Goal: Information Seeking & Learning: Learn about a topic

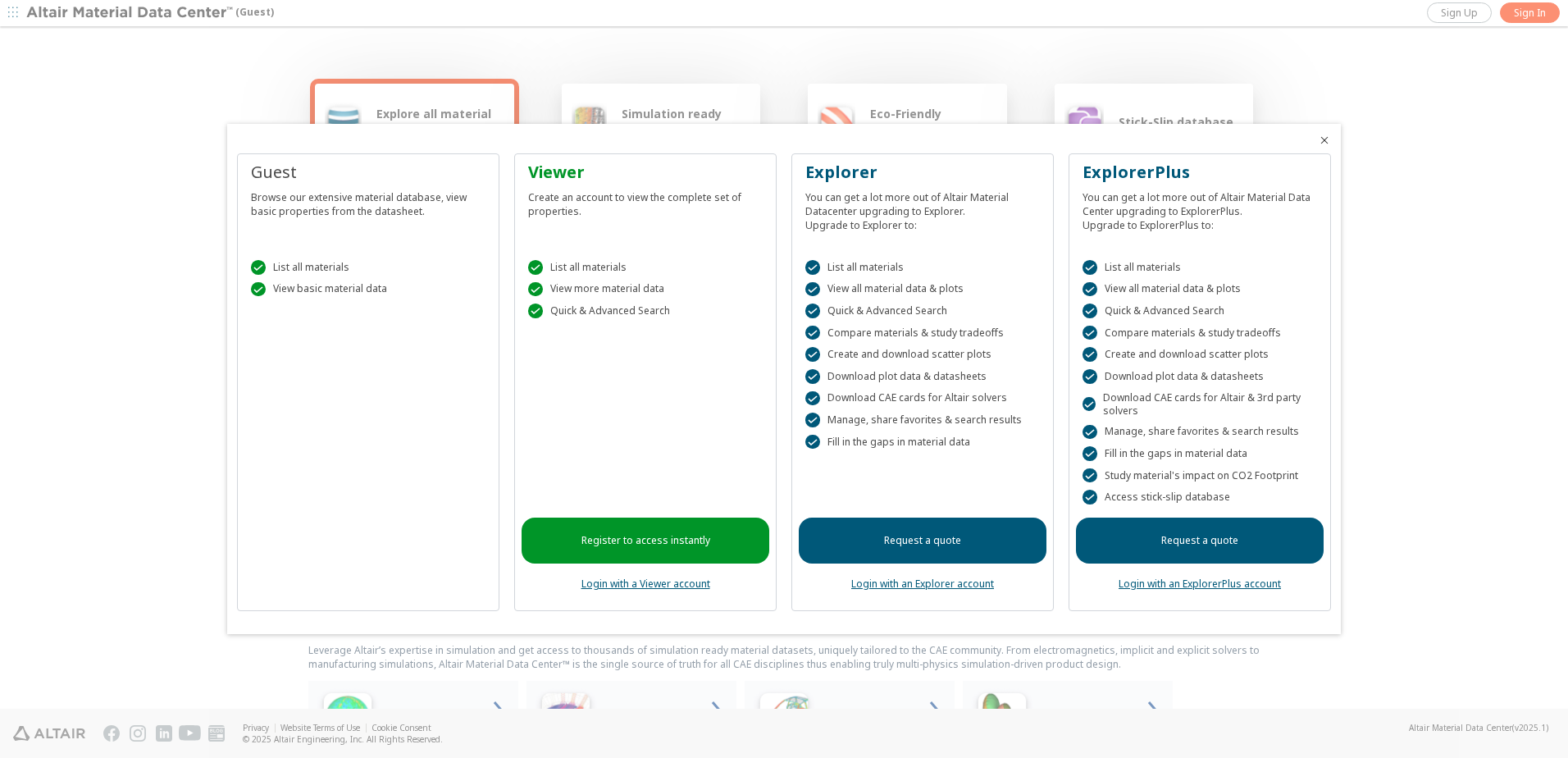
click at [288, 347] on div "Guest Browse our extensive material database, view basic properties from the da…" at bounding box center [368, 382] width 263 height 458
drag, startPoint x: 288, startPoint y: 296, endPoint x: 295, endPoint y: 283, distance: 14.8
click at [295, 283] on div " View basic material data" at bounding box center [368, 289] width 235 height 15
drag, startPoint x: 1536, startPoint y: 373, endPoint x: 1469, endPoint y: 329, distance: 80.2
click at [1517, 364] on div at bounding box center [784, 379] width 1568 height 758
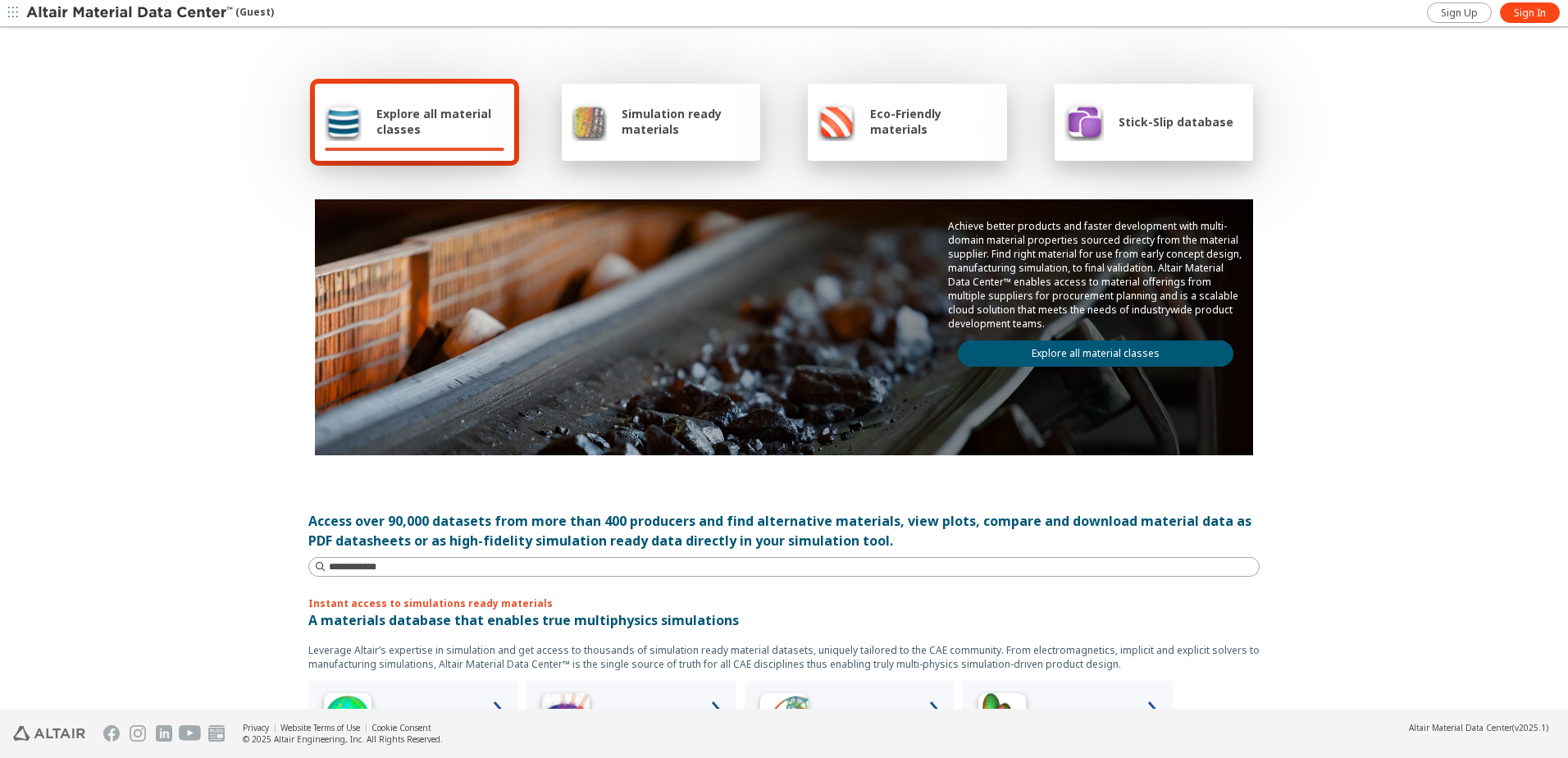
click at [403, 118] on span "Explore all material classes" at bounding box center [440, 121] width 128 height 31
click at [378, 108] on span "Explore all material classes" at bounding box center [440, 121] width 128 height 31
click at [412, 121] on span "Explore all material classes" at bounding box center [440, 121] width 128 height 31
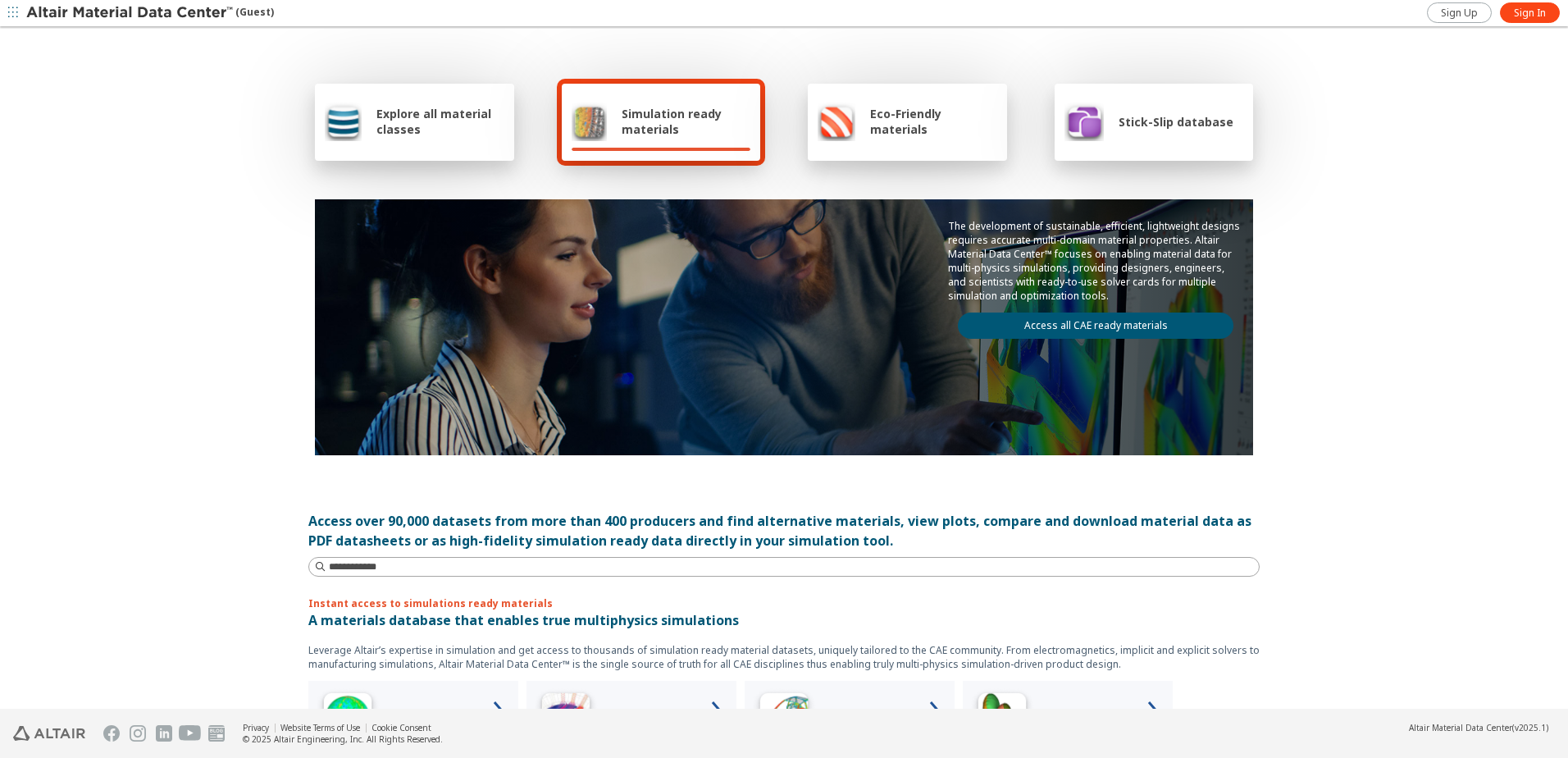
click at [418, 157] on div "Explore all material classes" at bounding box center [414, 122] width 199 height 77
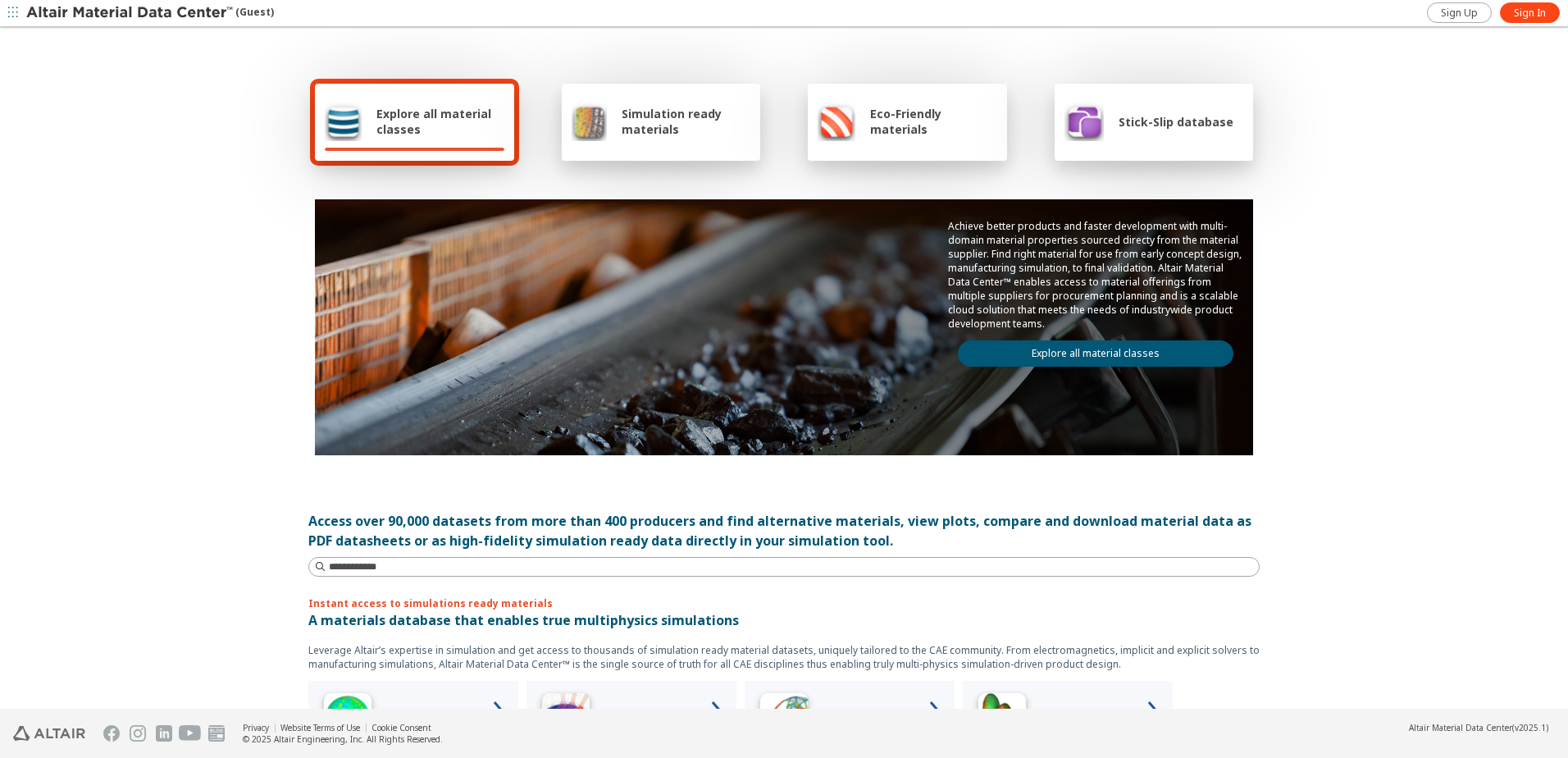
click at [380, 130] on span "Explore all material classes" at bounding box center [440, 121] width 128 height 31
click at [463, 114] on span "Explore all material classes" at bounding box center [440, 121] width 128 height 31
click at [695, 112] on span "Simulation ready materials" at bounding box center [686, 121] width 129 height 31
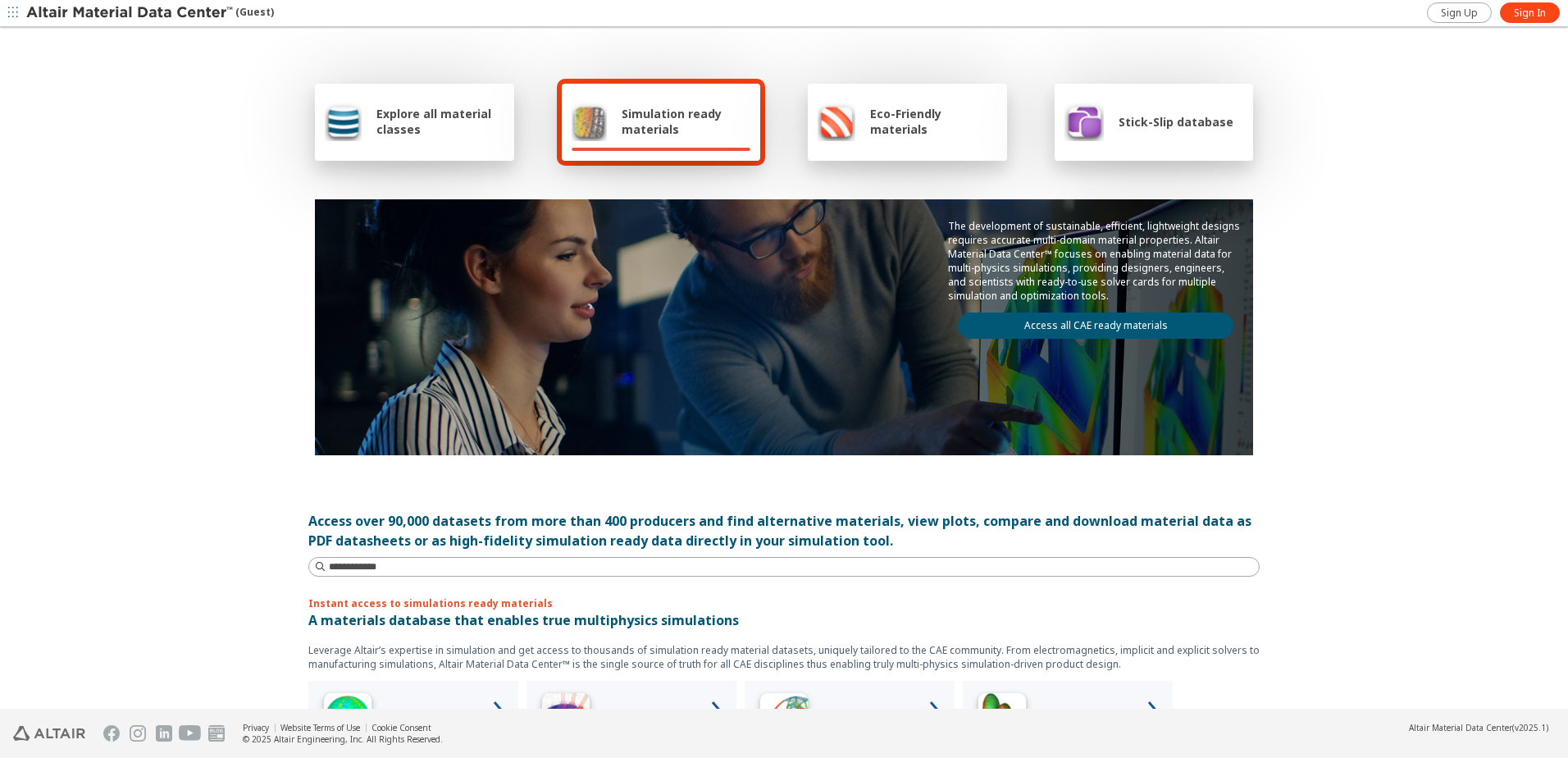
click at [862, 123] on div "Eco-Friendly materials" at bounding box center [907, 121] width 179 height 39
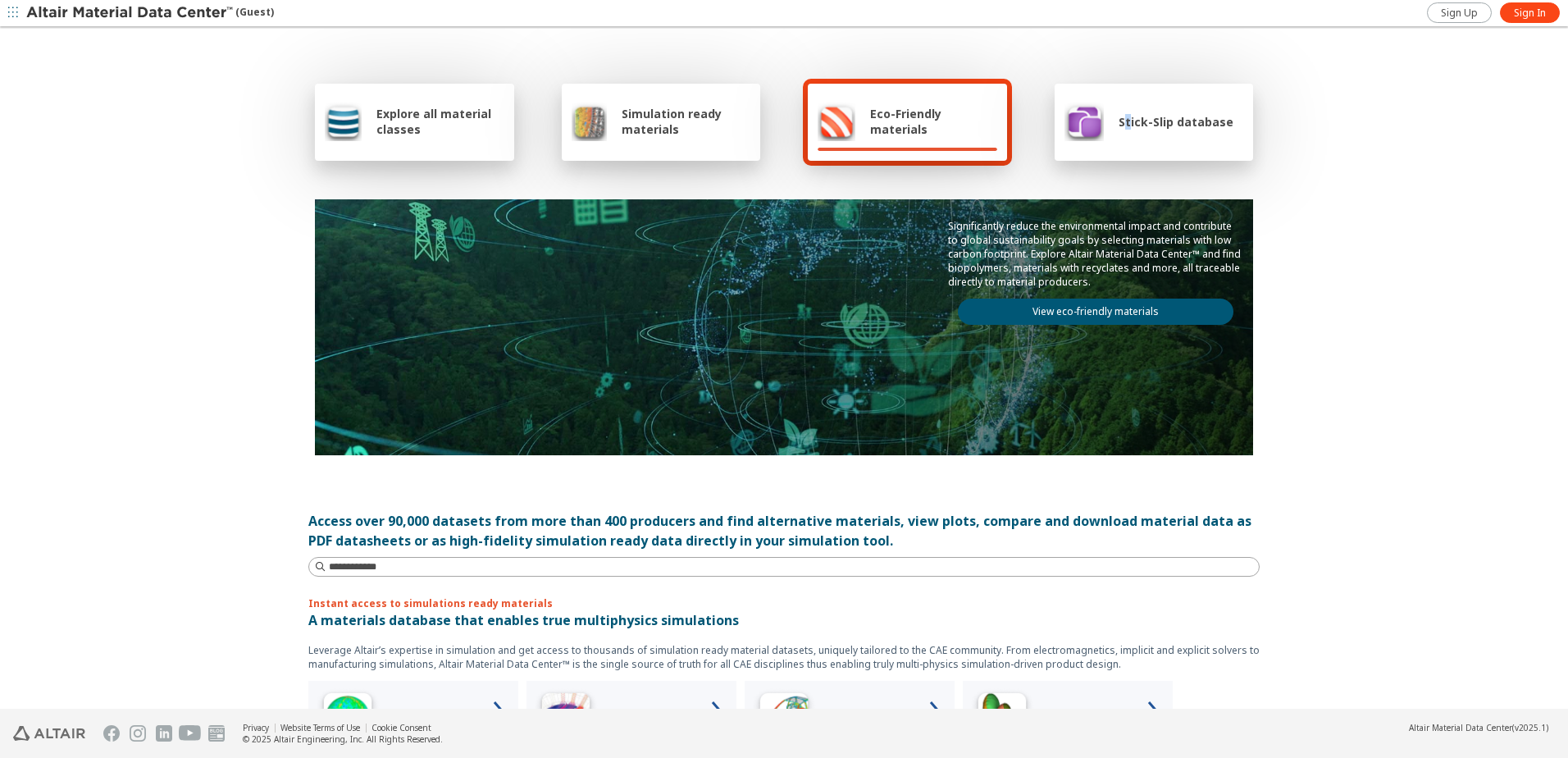
click at [1122, 123] on span "Stick-Slip database" at bounding box center [1176, 121] width 115 height 15
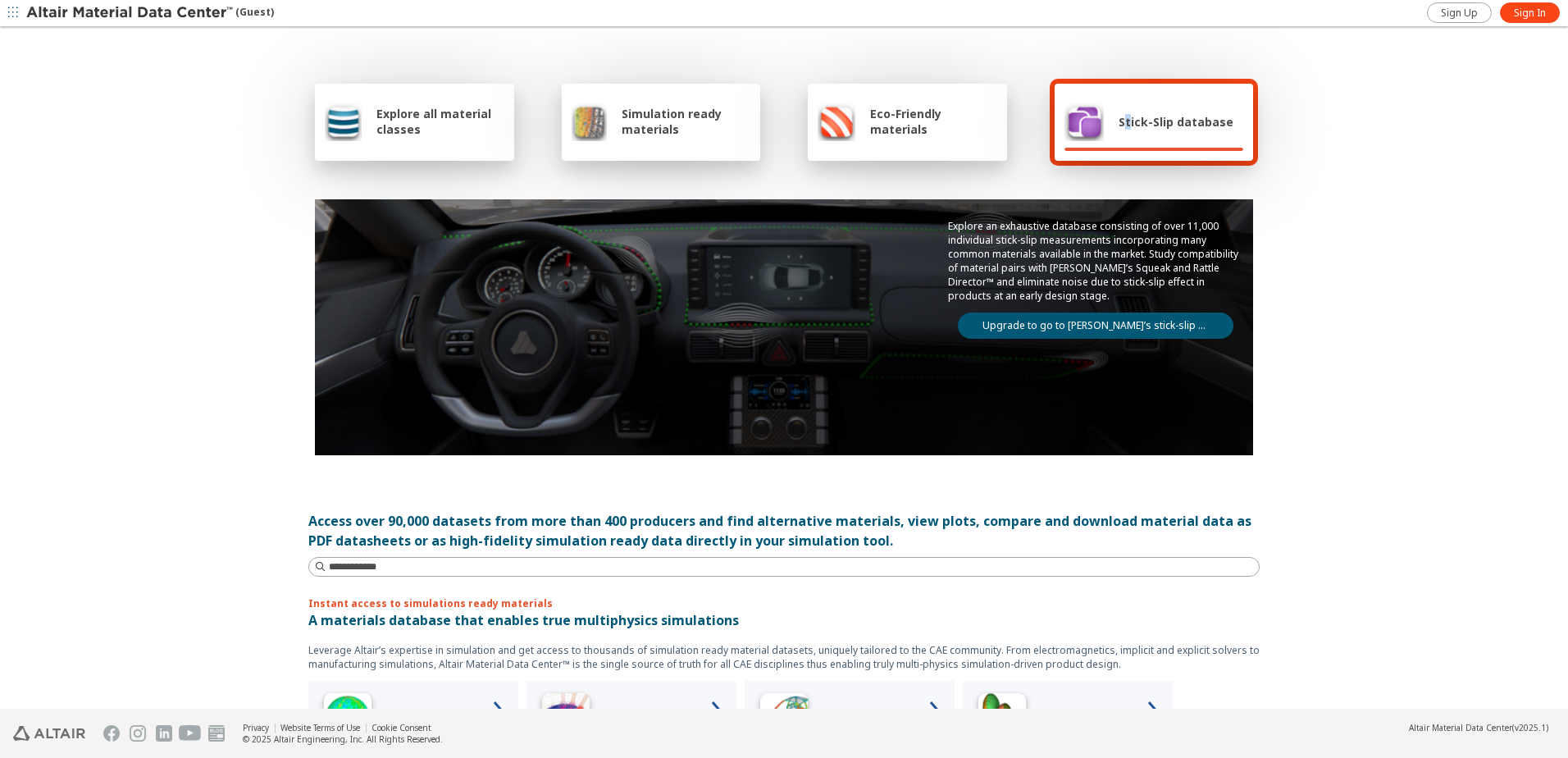
click at [822, 136] on img at bounding box center [837, 121] width 38 height 39
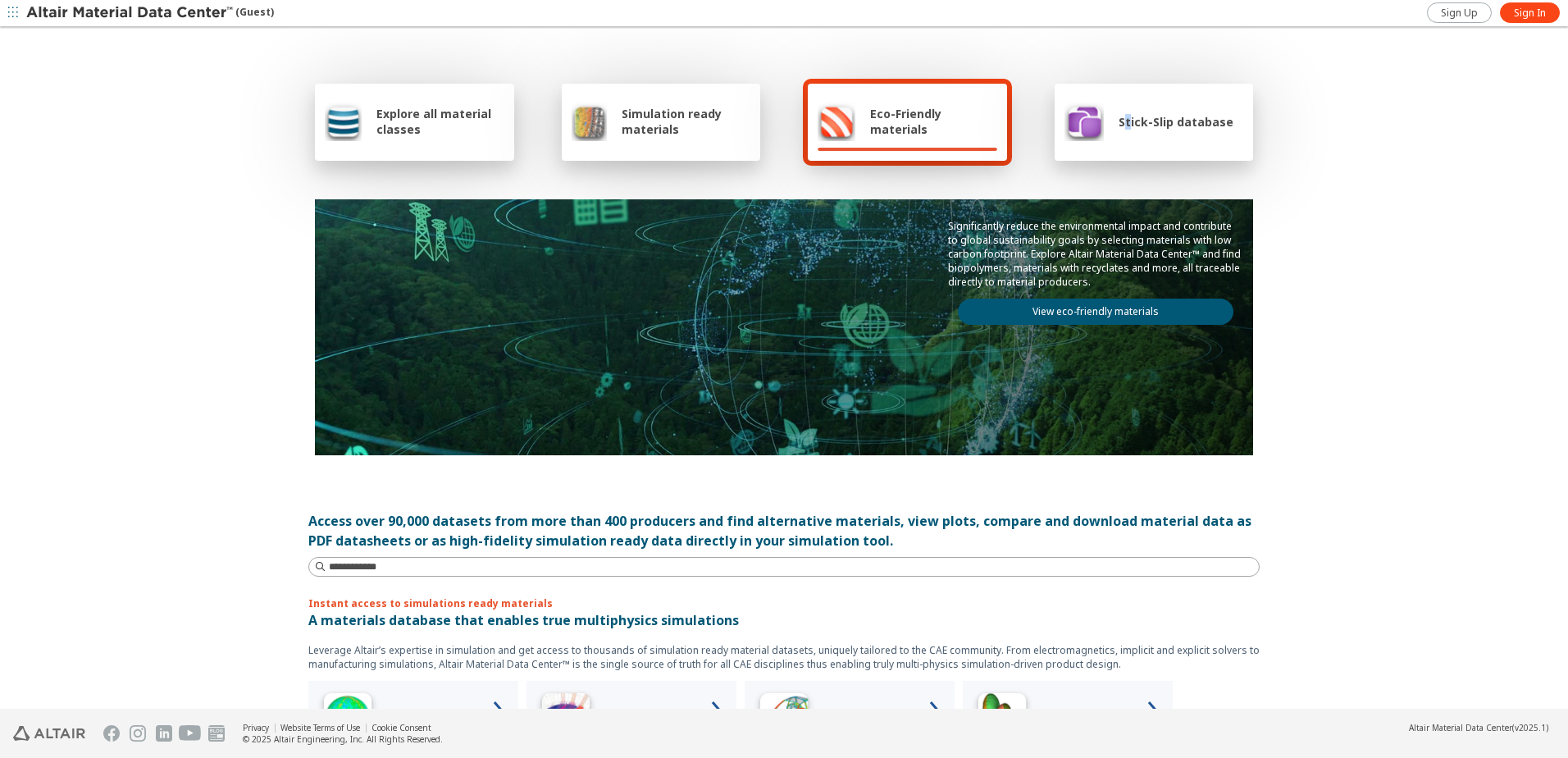
drag, startPoint x: 588, startPoint y: 130, endPoint x: 545, endPoint y: 130, distance: 43.0
click at [589, 130] on img at bounding box center [589, 121] width 36 height 39
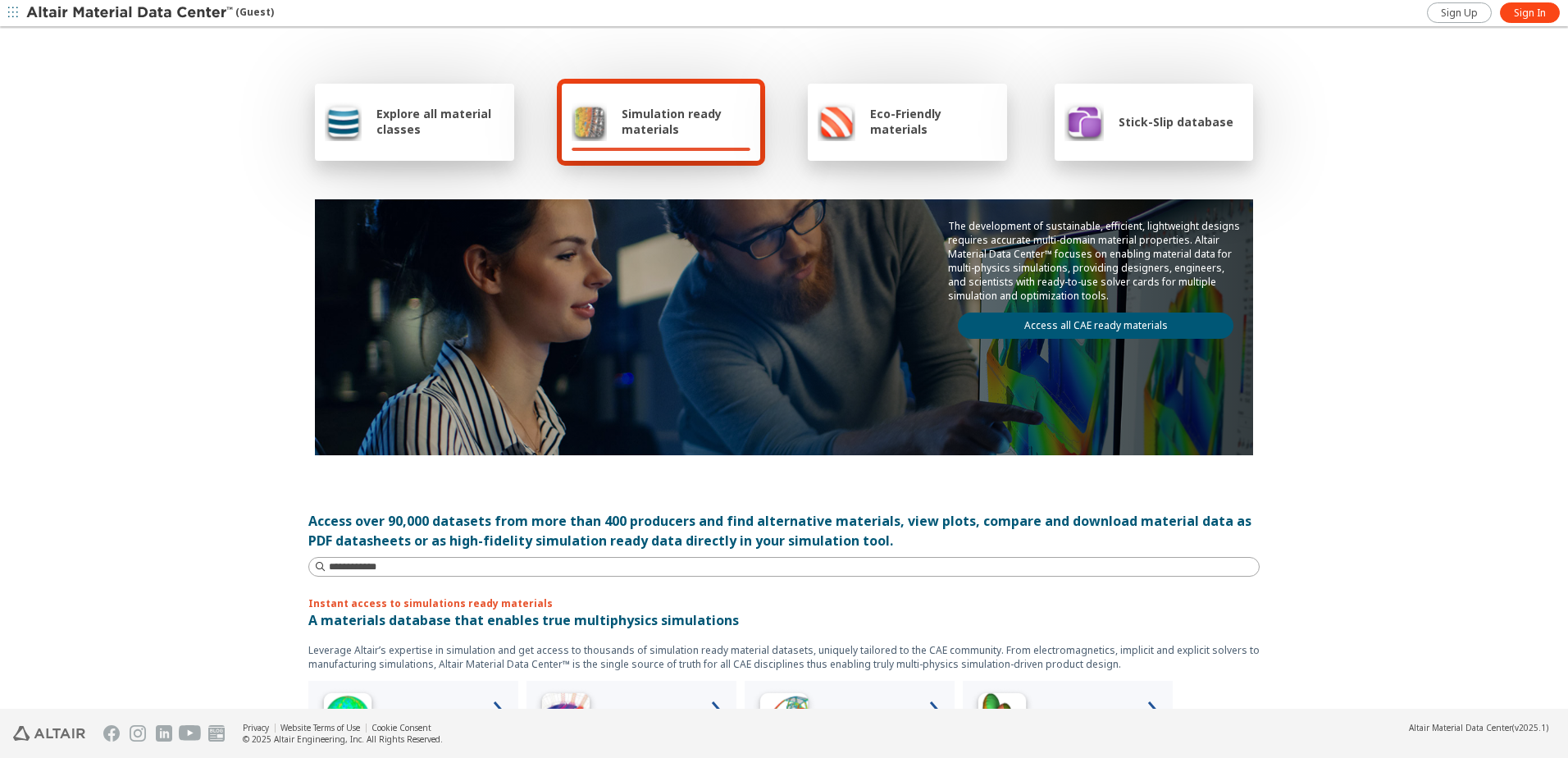
click at [368, 129] on div "Explore all material classes" at bounding box center [414, 121] width 179 height 39
